Goal: Task Accomplishment & Management: Use online tool/utility

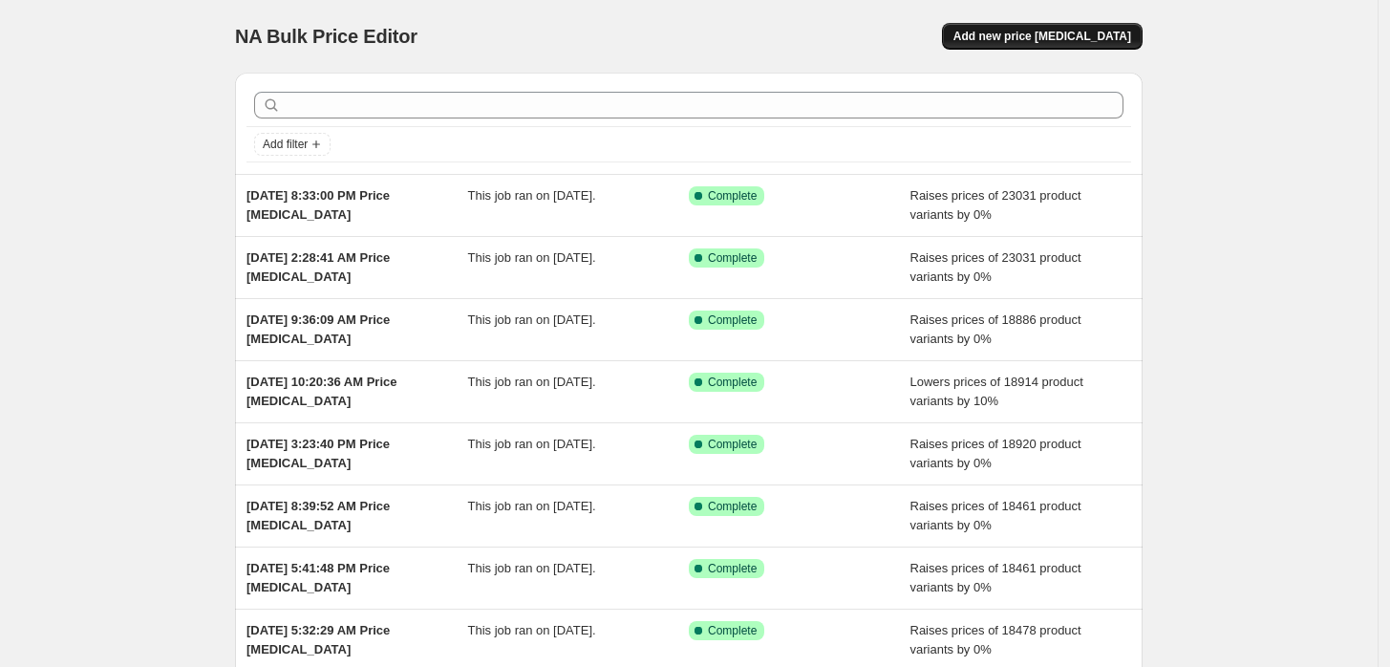
click at [1017, 31] on span "Add new price [MEDICAL_DATA]" at bounding box center [1042, 36] width 178 height 15
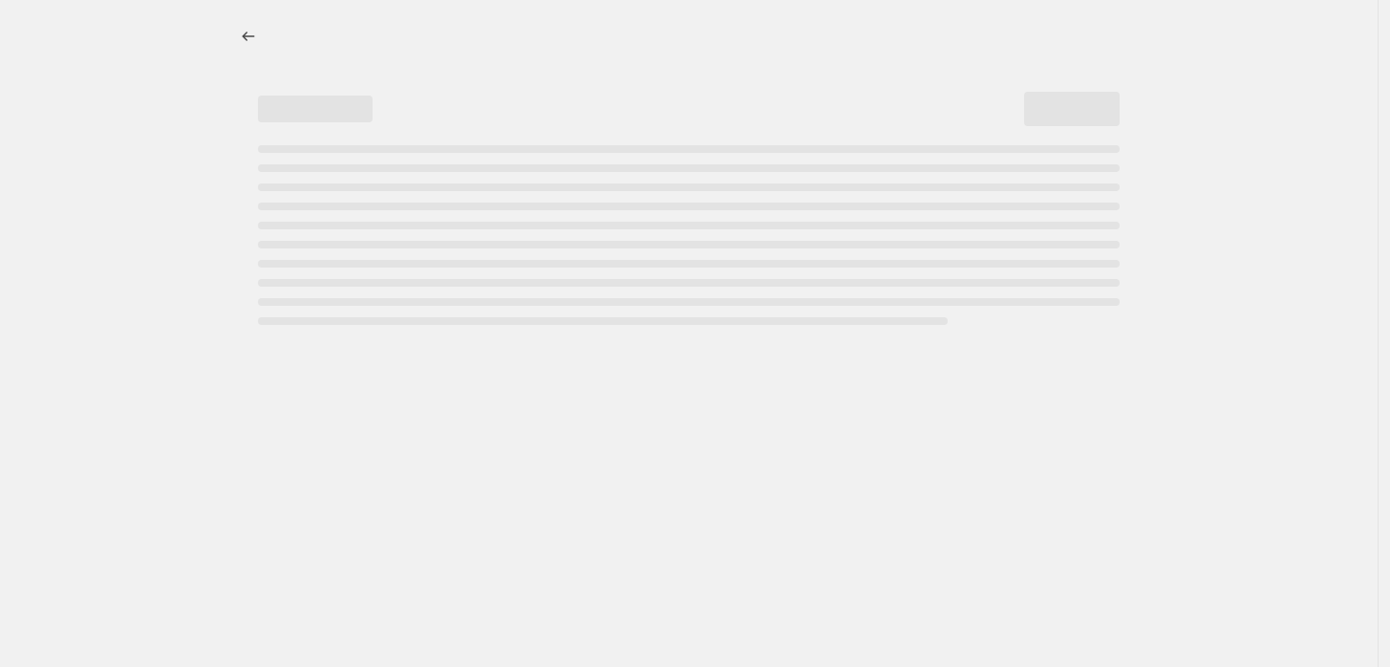
select select "percentage"
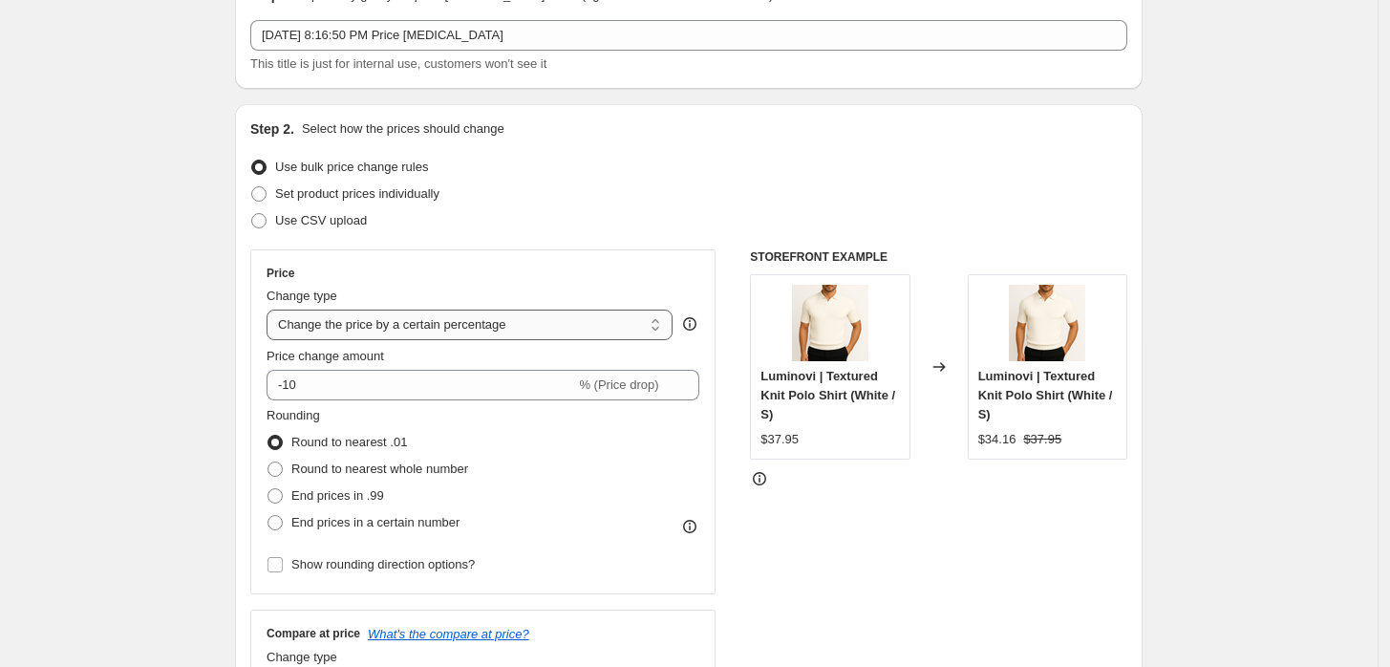
scroll to position [106, 0]
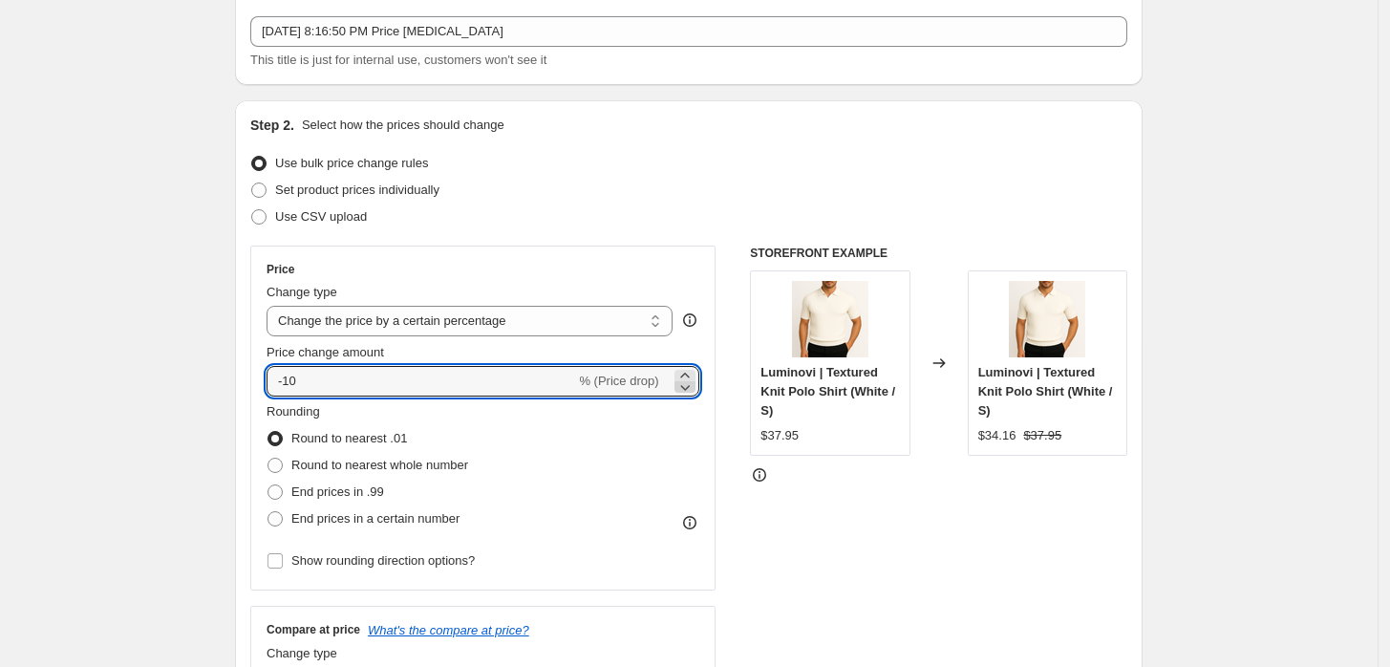
click at [687, 383] on icon at bounding box center [684, 386] width 19 height 19
click at [687, 380] on icon at bounding box center [684, 386] width 19 height 19
click at [686, 367] on icon at bounding box center [684, 375] width 19 height 19
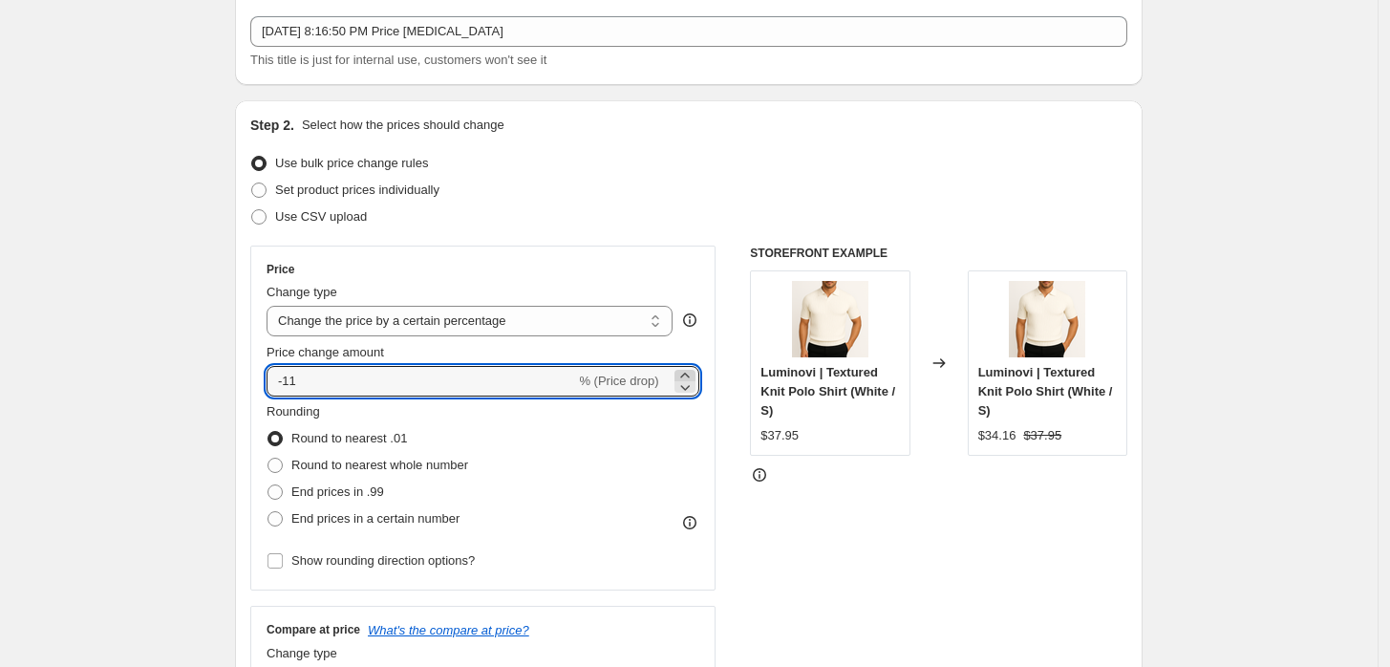
click at [686, 367] on icon at bounding box center [684, 375] width 19 height 19
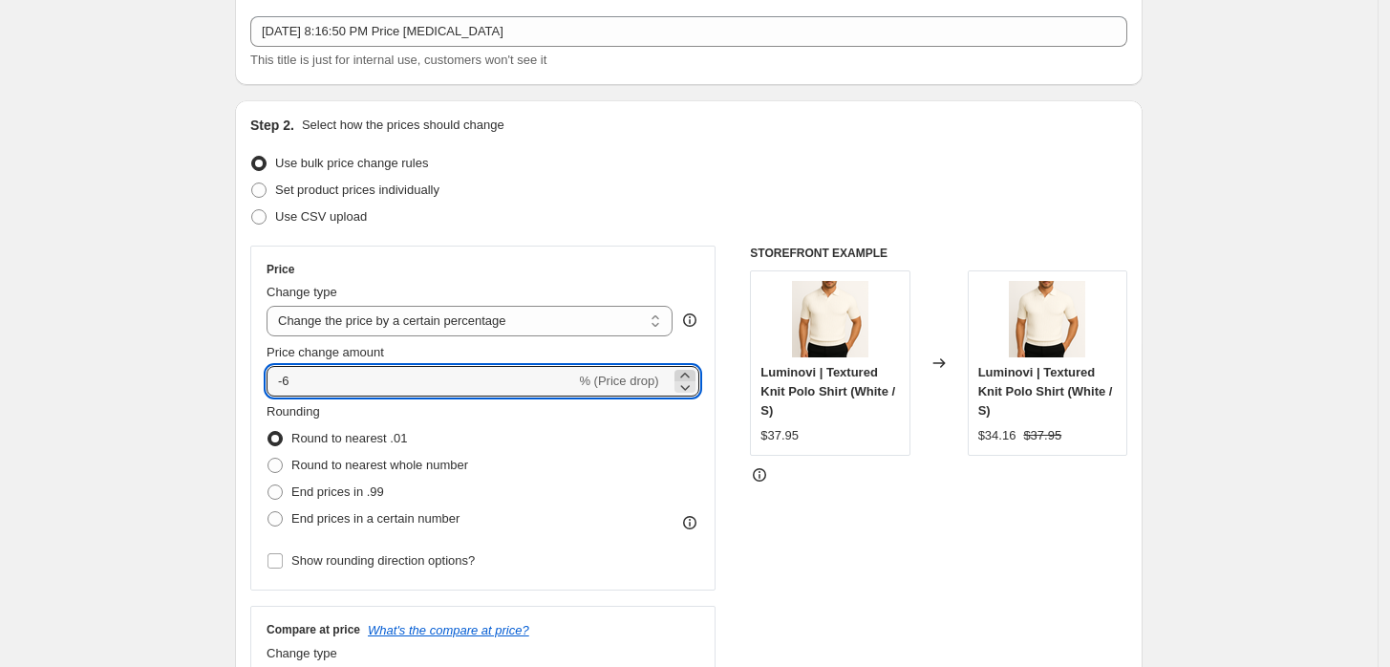
click at [686, 367] on icon at bounding box center [684, 375] width 19 height 19
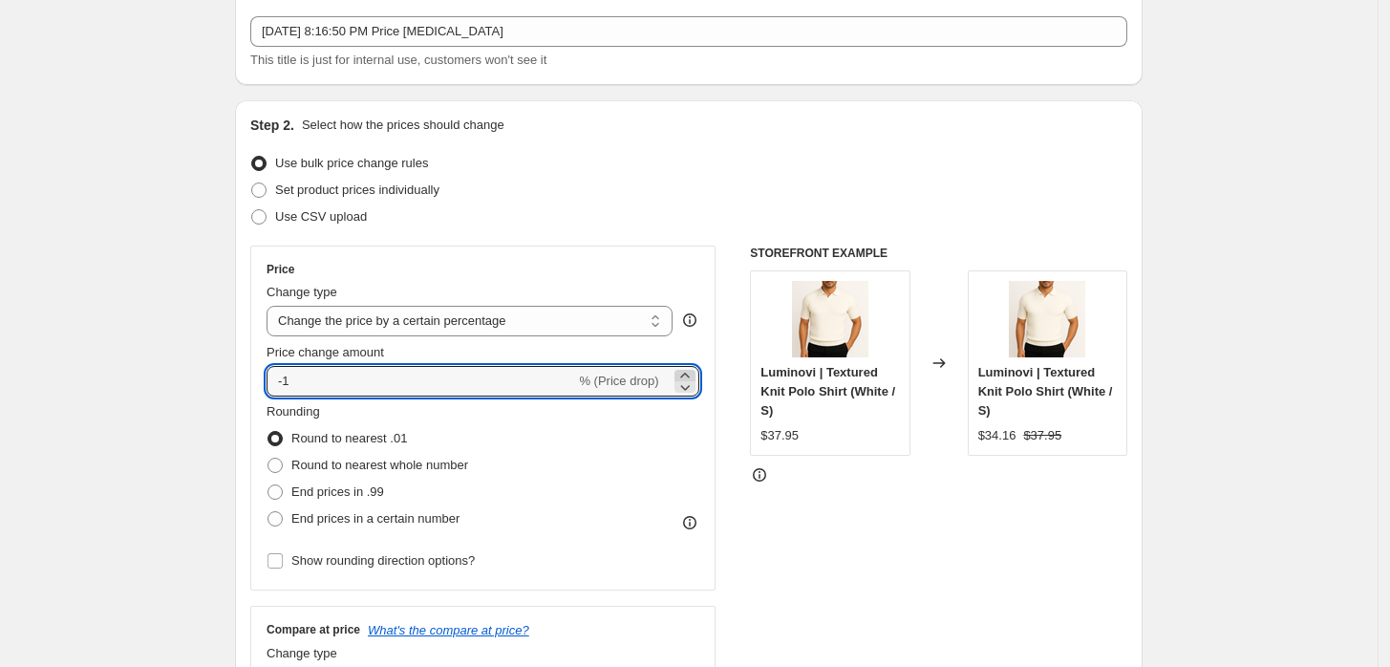
click at [686, 367] on icon at bounding box center [684, 375] width 19 height 19
type input "0"
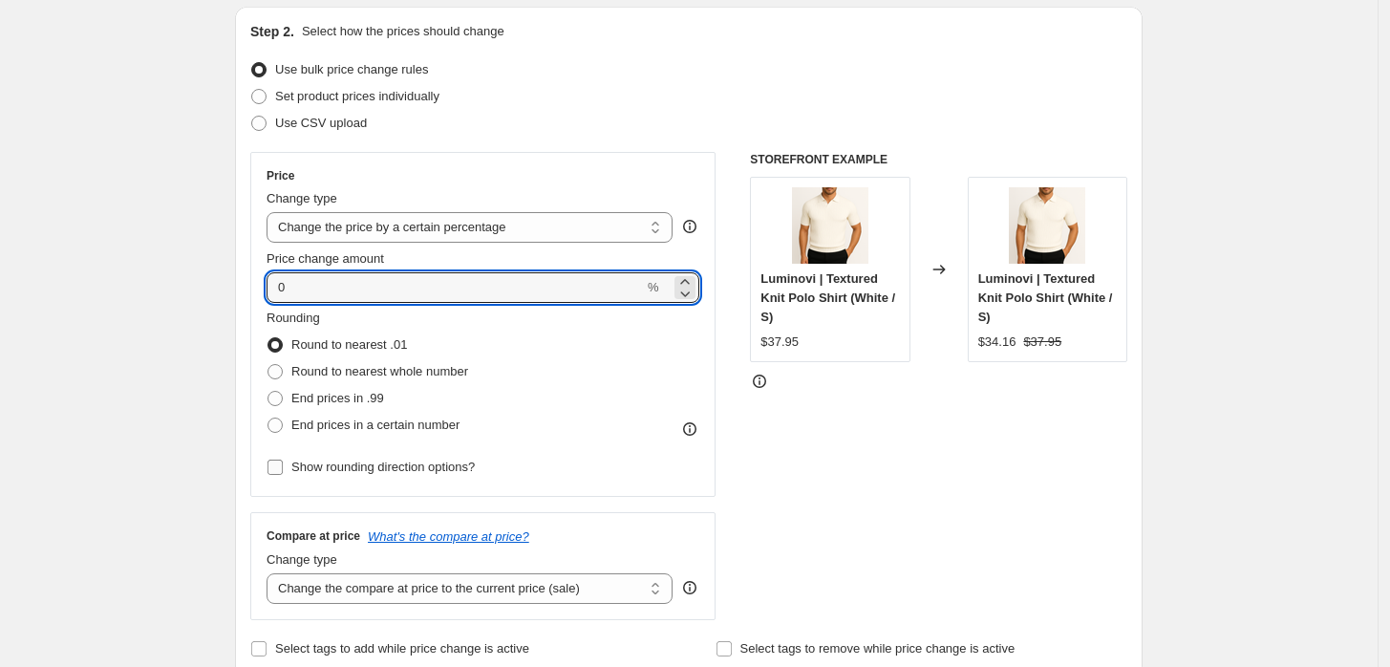
scroll to position [212, 0]
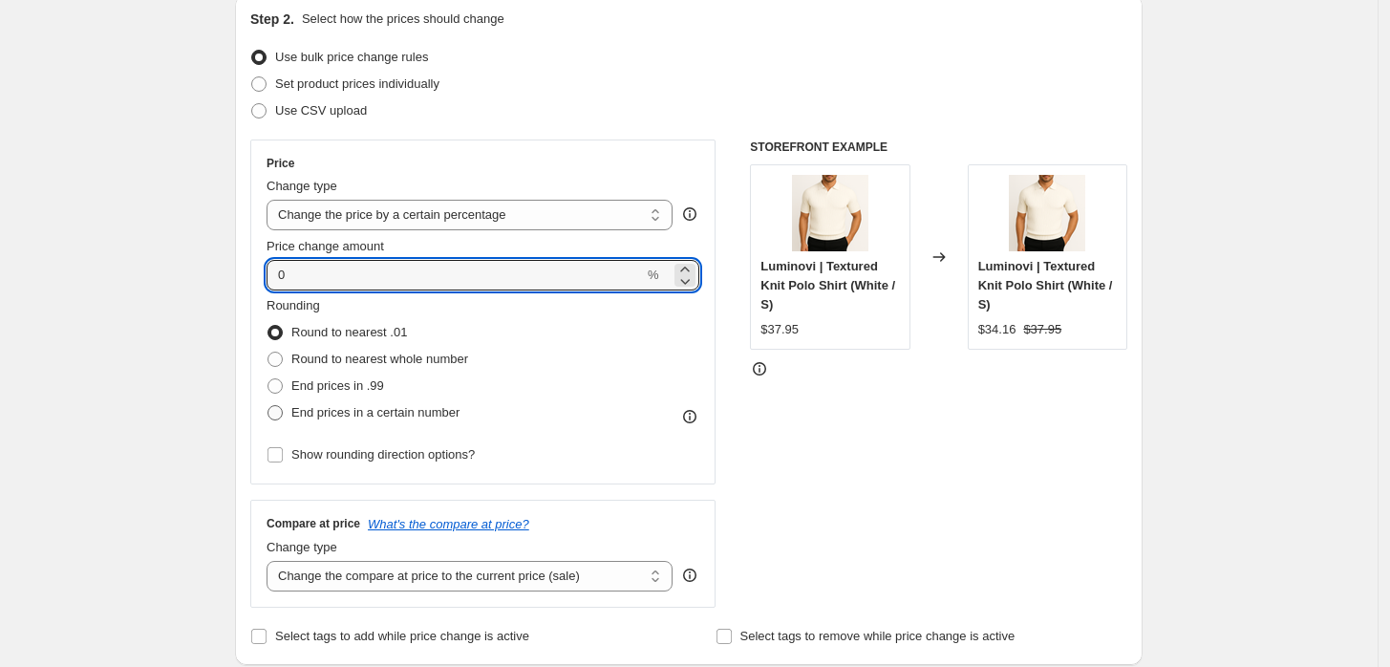
click at [416, 415] on span "End prices in a certain number" at bounding box center [375, 412] width 168 height 14
click at [268, 406] on input "End prices in a certain number" at bounding box center [267, 405] width 1 height 1
radio input "true"
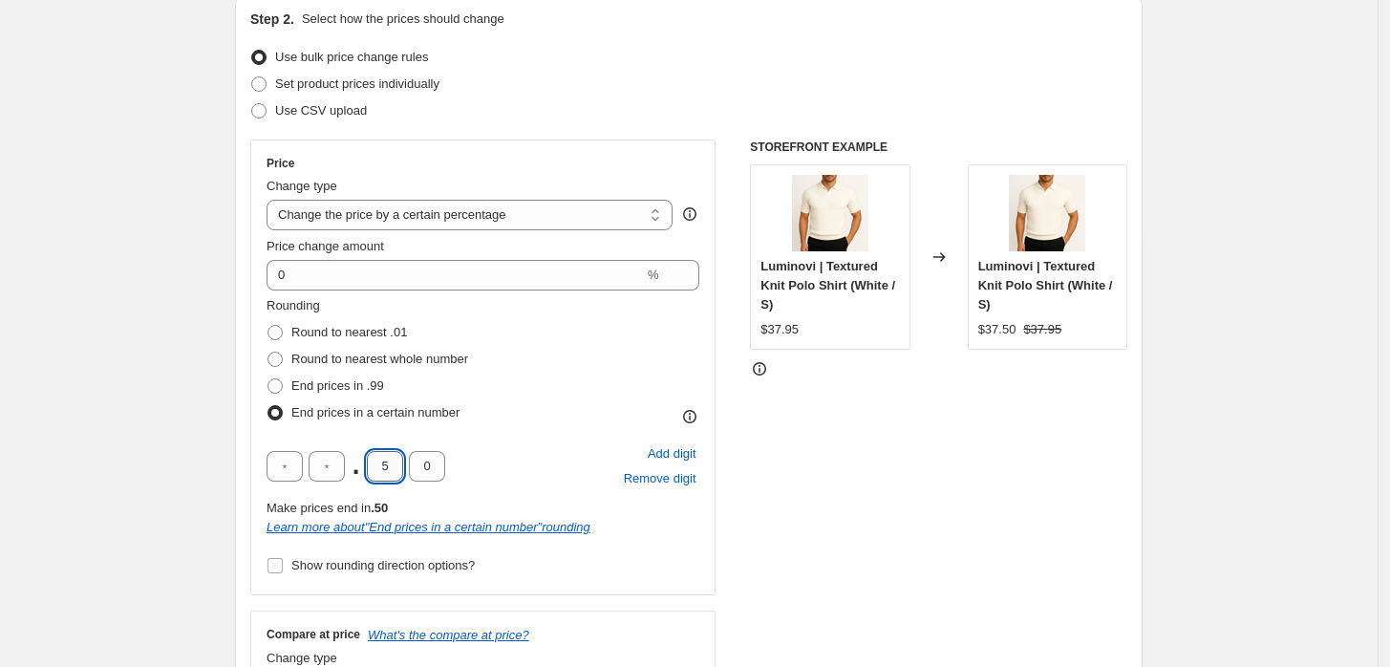
drag, startPoint x: 397, startPoint y: 469, endPoint x: 377, endPoint y: 474, distance: 20.6
click at [379, 472] on input "5" at bounding box center [385, 466] width 36 height 31
type input "9"
type input "4"
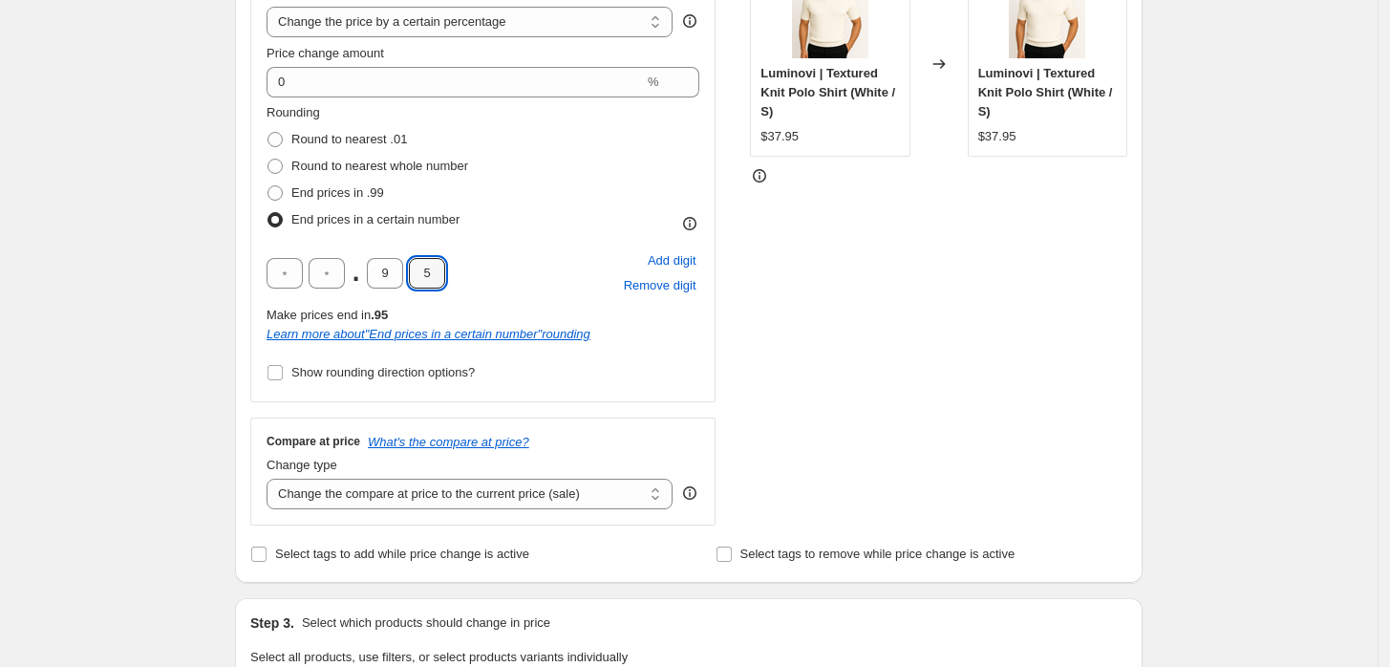
scroll to position [424, 0]
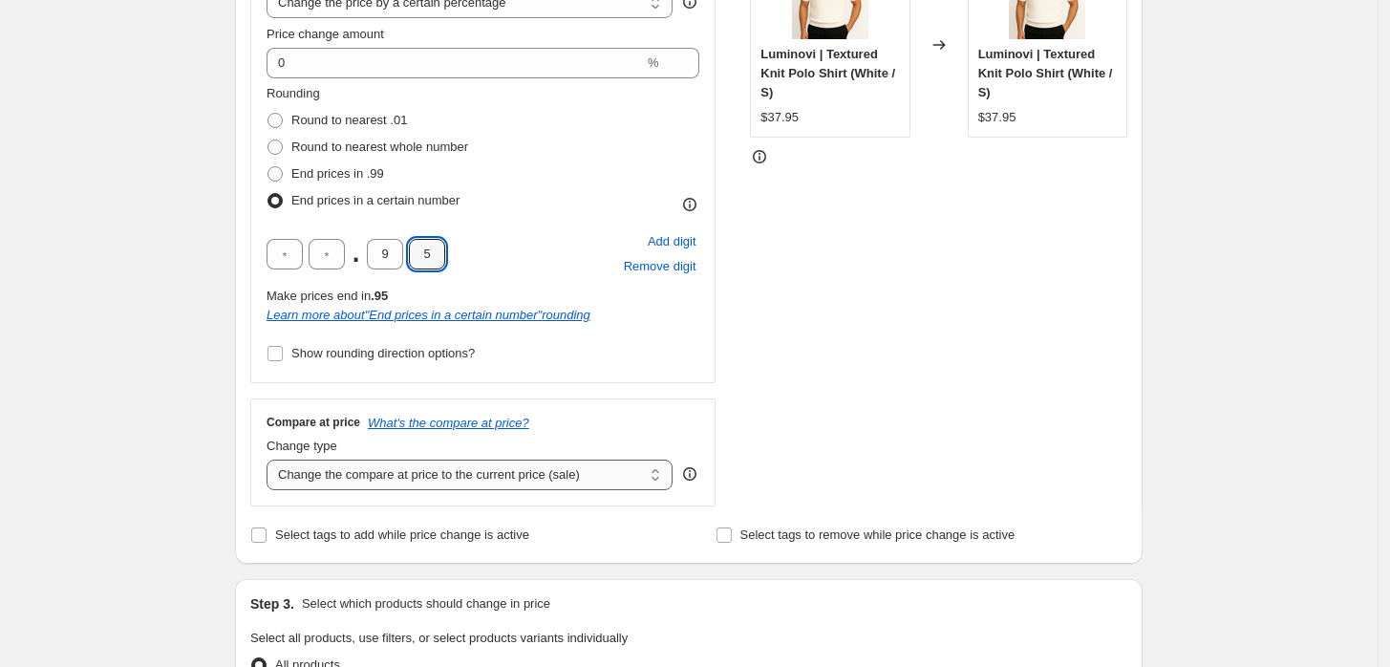
type input "5"
click at [567, 483] on select "Change the compare at price to the current price (sale) Change the compare at p…" at bounding box center [469, 474] width 406 height 31
select select "remove"
click at [271, 459] on select "Change the compare at price to the current price (sale) Change the compare at p…" at bounding box center [469, 474] width 406 height 31
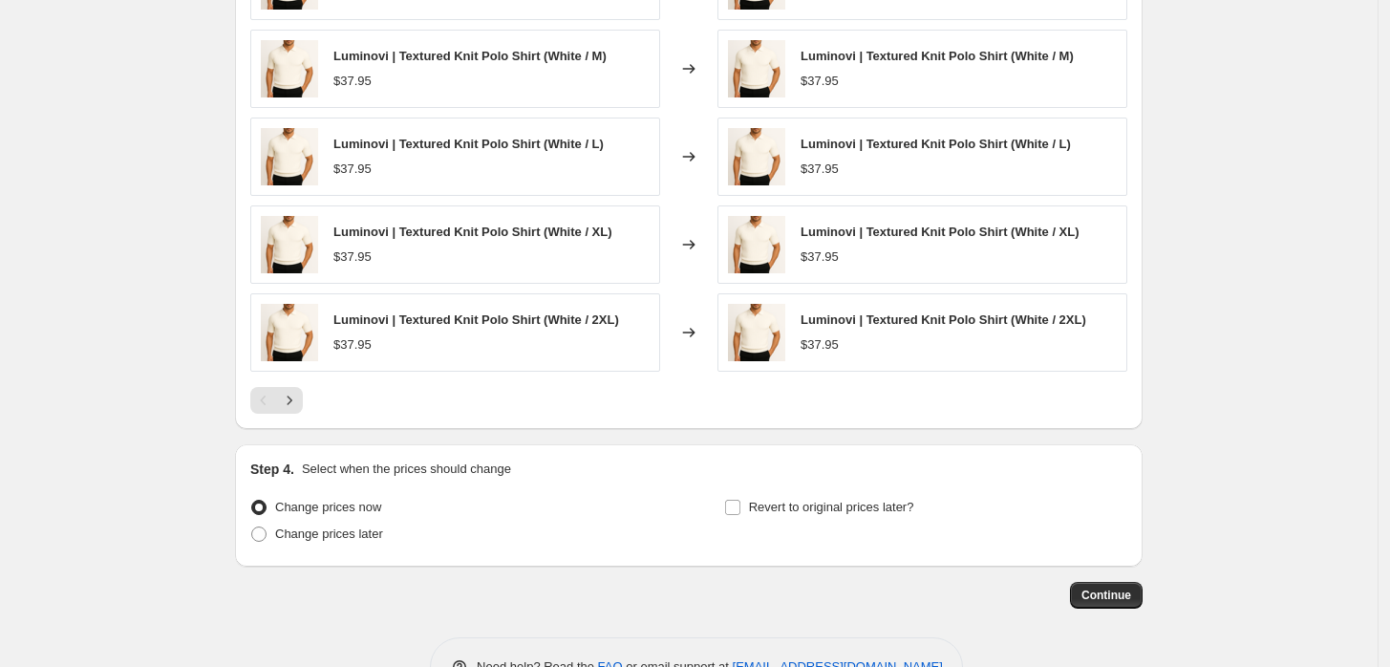
scroll to position [1352, 0]
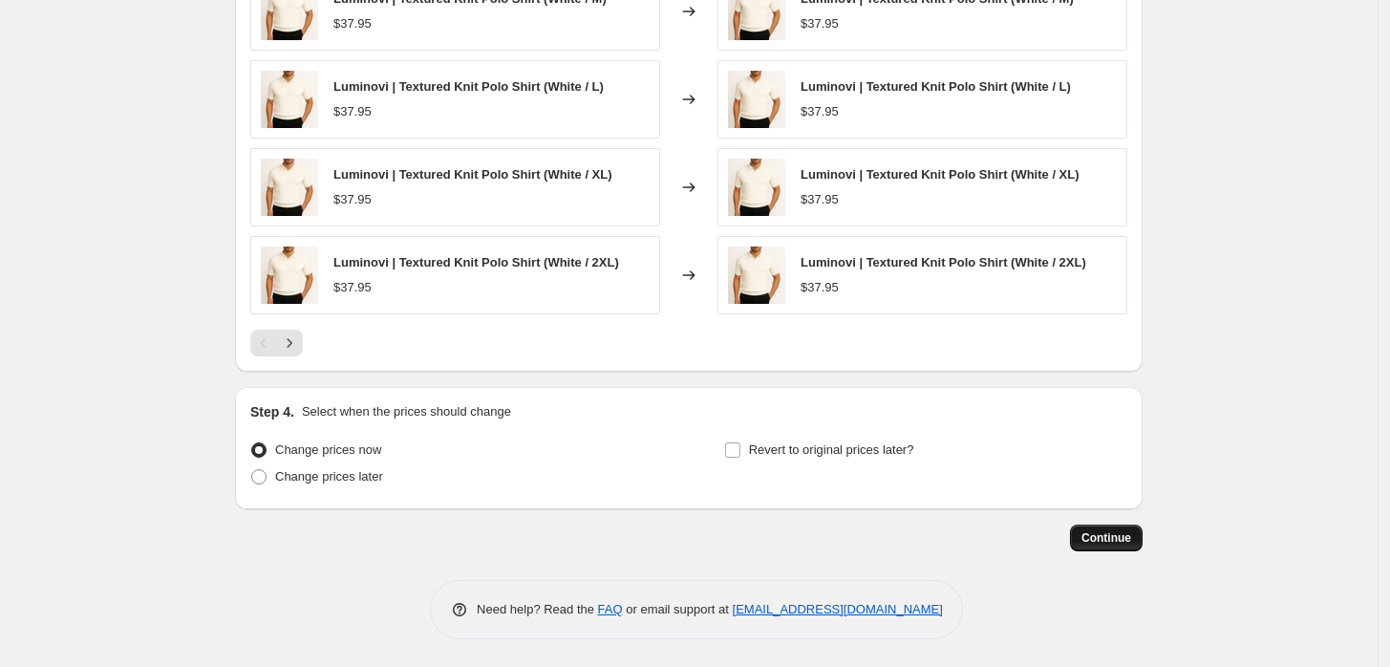
click at [1101, 524] on button "Continue" at bounding box center [1106, 537] width 73 height 27
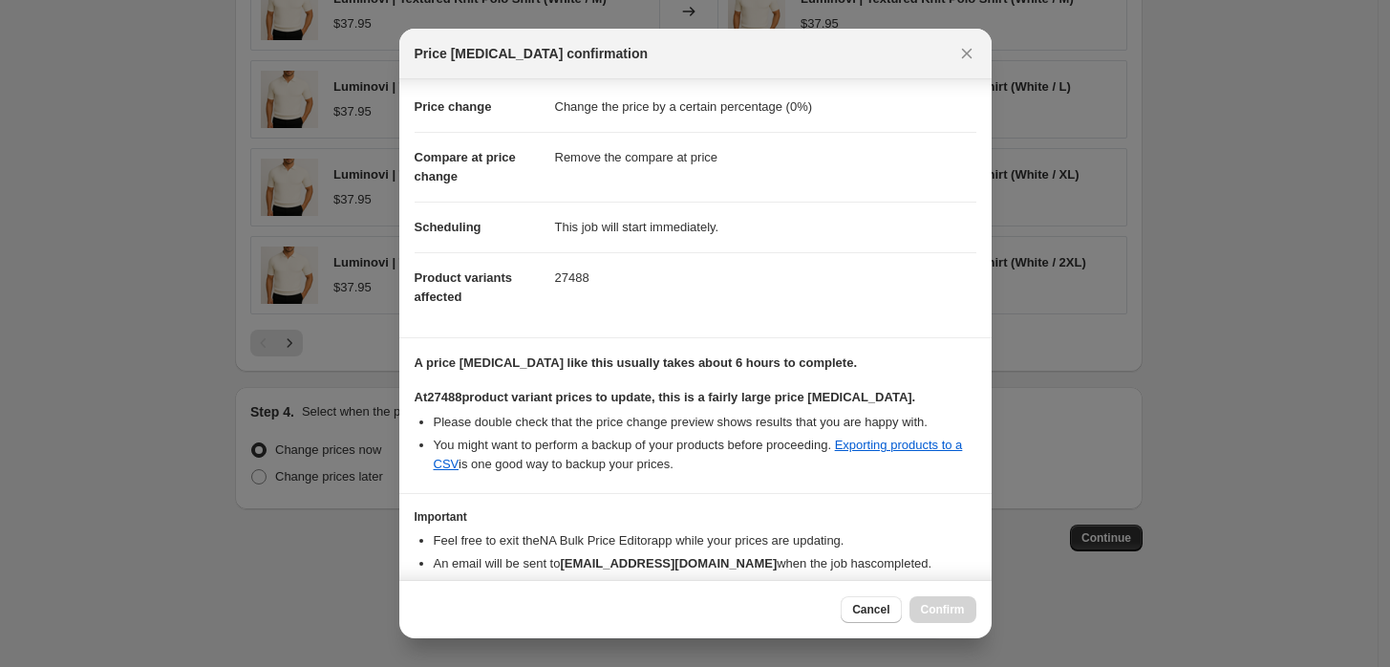
scroll to position [123, 0]
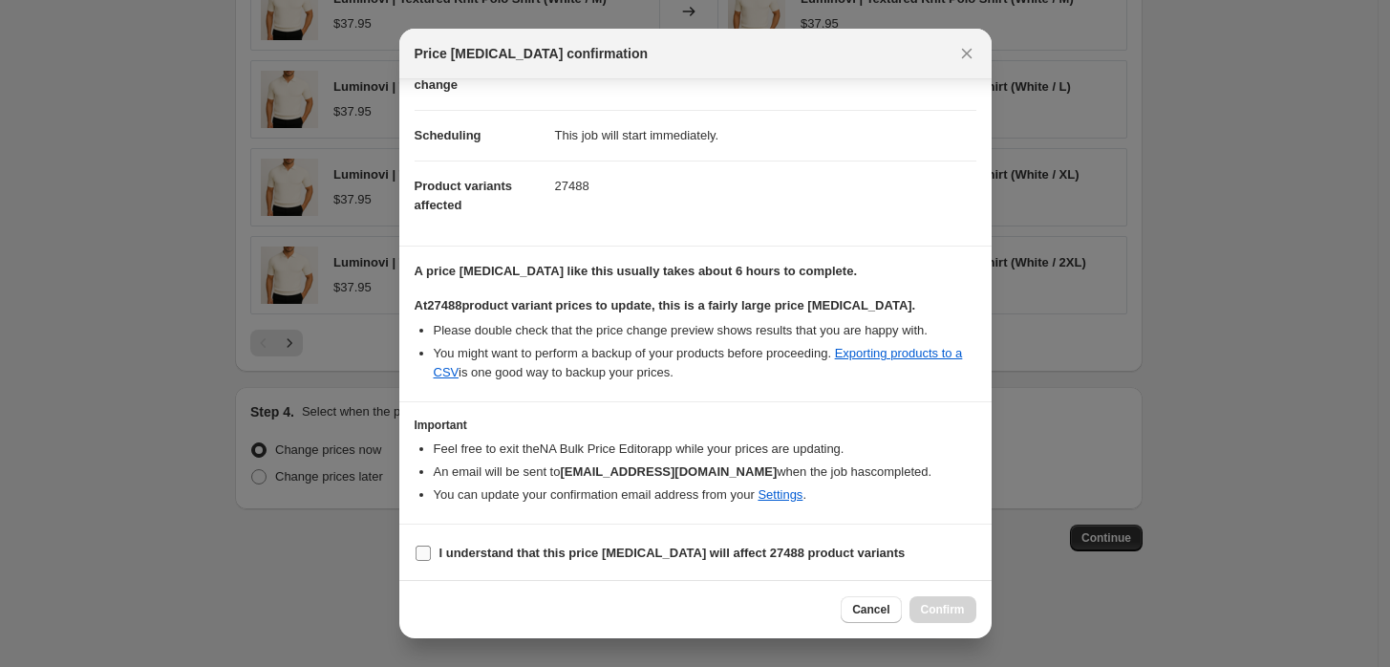
click at [625, 545] on b "I understand that this price [MEDICAL_DATA] will affect 27488 product variants" at bounding box center [672, 552] width 466 height 14
click at [431, 545] on input "I understand that this price [MEDICAL_DATA] will affect 27488 product variants" at bounding box center [422, 552] width 15 height 15
checkbox input "true"
click at [929, 610] on span "Confirm" at bounding box center [943, 609] width 44 height 15
